Goal: Task Accomplishment & Management: Manage account settings

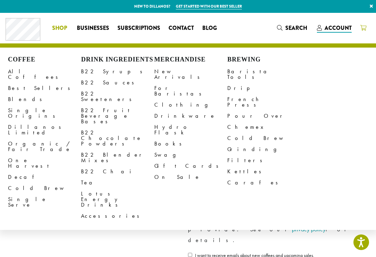
click at [365, 29] on icon at bounding box center [363, 28] width 6 height 6
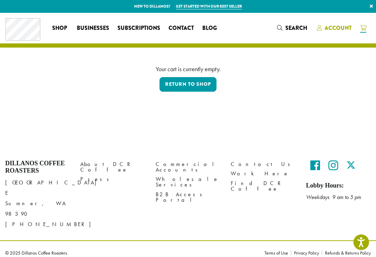
click at [333, 27] on span "Account" at bounding box center [338, 28] width 27 height 8
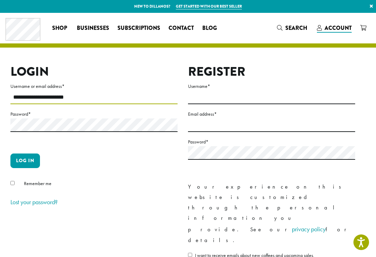
type input "**********"
click at [25, 161] on button "Log in" at bounding box center [25, 161] width 30 height 15
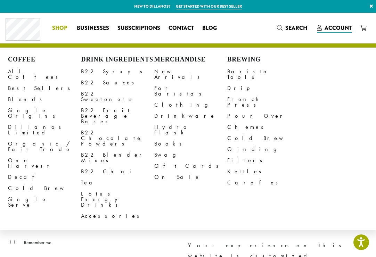
click at [51, 27] on link "Shop" at bounding box center [60, 28] width 25 height 11
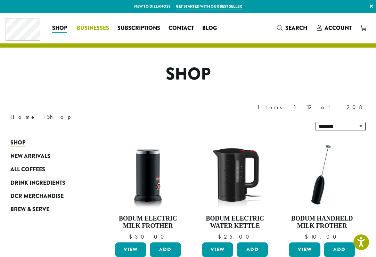
click at [107, 26] on span "Businesses" at bounding box center [93, 28] width 32 height 9
